Goal: Information Seeking & Learning: Learn about a topic

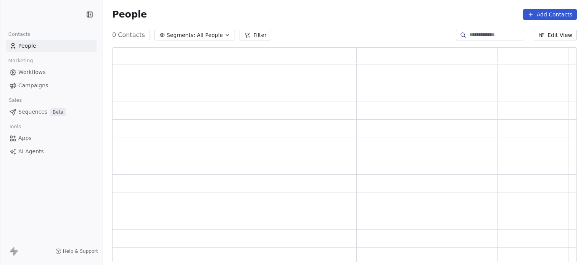
scroll to position [209, 459]
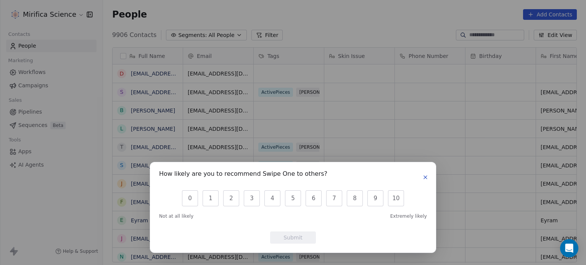
scroll to position [228, 477]
click at [428, 179] on icon "button" at bounding box center [426, 177] width 6 height 6
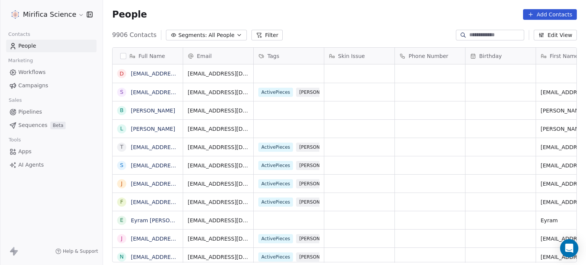
click at [37, 85] on span "Campaigns" at bounding box center [33, 86] width 30 height 8
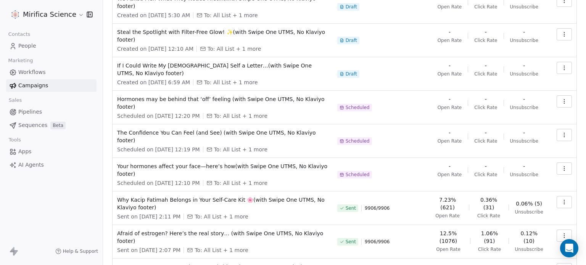
scroll to position [140, 0]
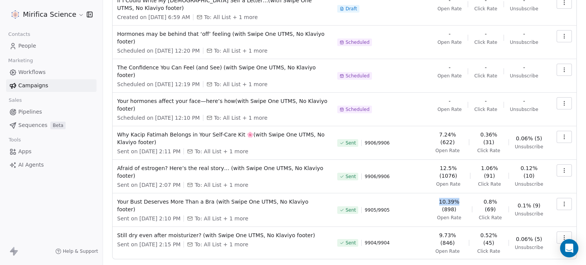
drag, startPoint x: 440, startPoint y: 173, endPoint x: 459, endPoint y: 175, distance: 19.2
click at [459, 198] on span "10.39% (898)" at bounding box center [449, 205] width 33 height 15
copy span "10.39%"
drag, startPoint x: 481, startPoint y: 173, endPoint x: 501, endPoint y: 179, distance: 20.7
click at [501, 198] on div "10.39% (898) Open Rate 0.8% (69) Click Rate 0.1% (9) Unsubscribe" at bounding box center [488, 209] width 111 height 23
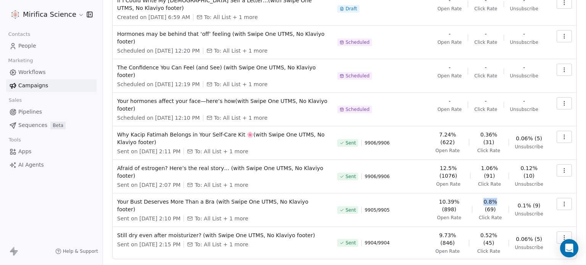
copy span "0.8%"
drag, startPoint x: 442, startPoint y: 142, endPoint x: 457, endPoint y: 145, distance: 15.3
click at [457, 165] on span "12.5% (1076)" at bounding box center [449, 172] width 32 height 15
copy span "12.5%"
drag, startPoint x: 480, startPoint y: 144, endPoint x: 501, endPoint y: 147, distance: 20.9
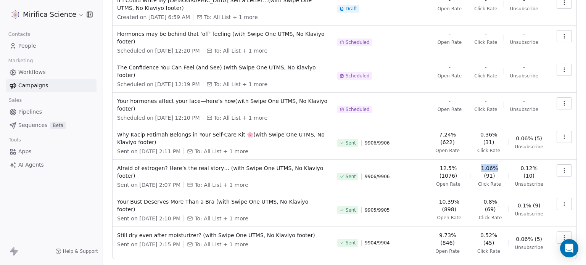
click at [501, 165] on div "12.5% (1076) Open Rate 1.06% (91) Click Rate 0.12% (10) Unsubscribe" at bounding box center [488, 176] width 111 height 23
copy span "1.06%"
drag, startPoint x: 439, startPoint y: 110, endPoint x: 459, endPoint y: 110, distance: 19.5
click at [459, 131] on span "7.24% (622)" at bounding box center [448, 138] width 30 height 15
copy span "7.24%"
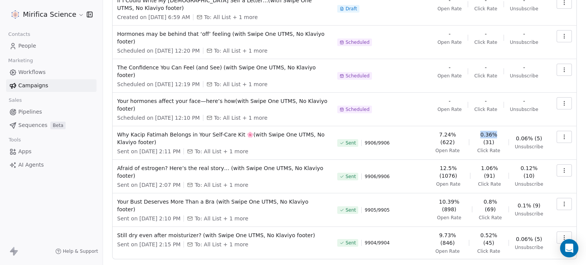
drag, startPoint x: 480, startPoint y: 108, endPoint x: 497, endPoint y: 111, distance: 17.8
click at [497, 131] on span "0.36% (31)" at bounding box center [489, 138] width 27 height 15
copy span "0.36%"
drag, startPoint x: 441, startPoint y: 209, endPoint x: 463, endPoint y: 209, distance: 21.8
click at [463, 232] on span "9.73% (846)" at bounding box center [448, 239] width 30 height 15
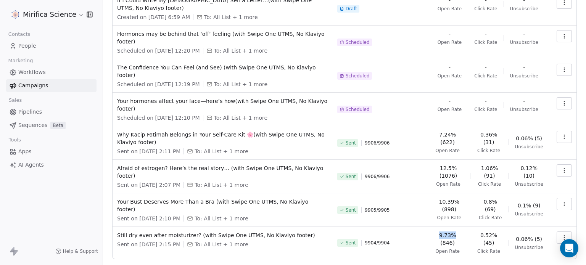
copy span "9.73%"
drag, startPoint x: 480, startPoint y: 208, endPoint x: 496, endPoint y: 208, distance: 16.8
click at [496, 232] on span "0.52% (45)" at bounding box center [489, 239] width 27 height 15
copy span "0.52%"
